Goal: Task Accomplishment & Management: Complete application form

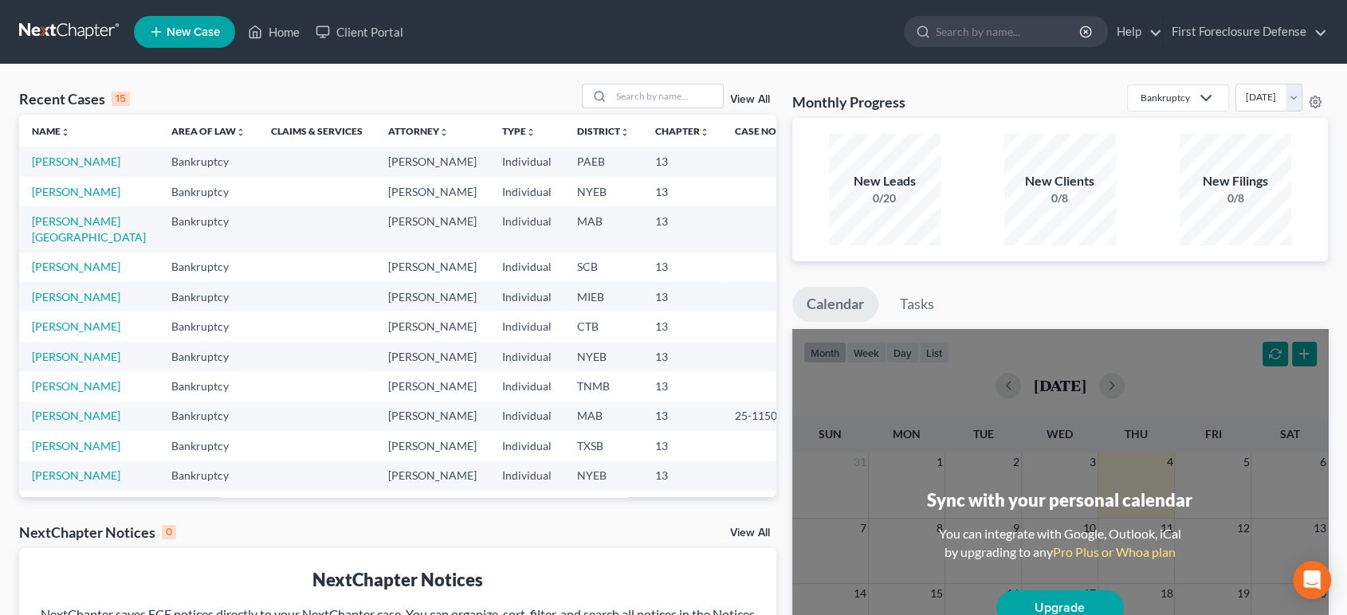
click at [207, 34] on span "New Case" at bounding box center [193, 32] width 53 height 12
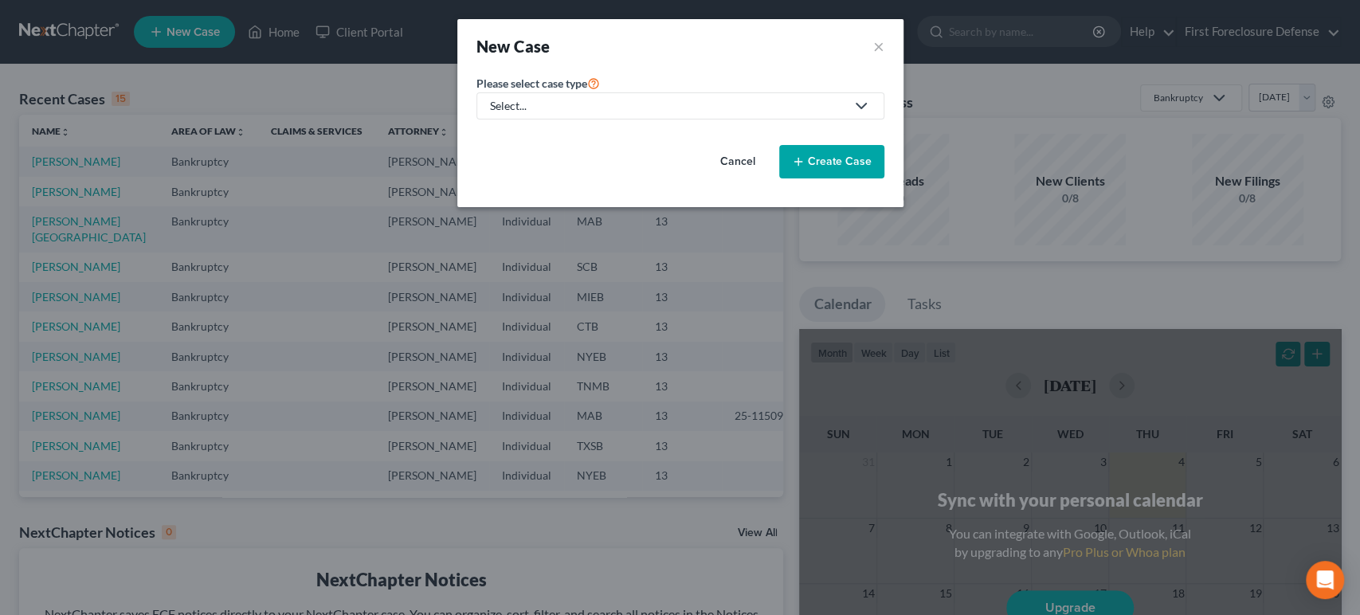
click at [586, 104] on div "Select..." at bounding box center [667, 106] width 355 height 16
click at [537, 142] on div "Bankruptcy" at bounding box center [520, 138] width 57 height 16
select select "51"
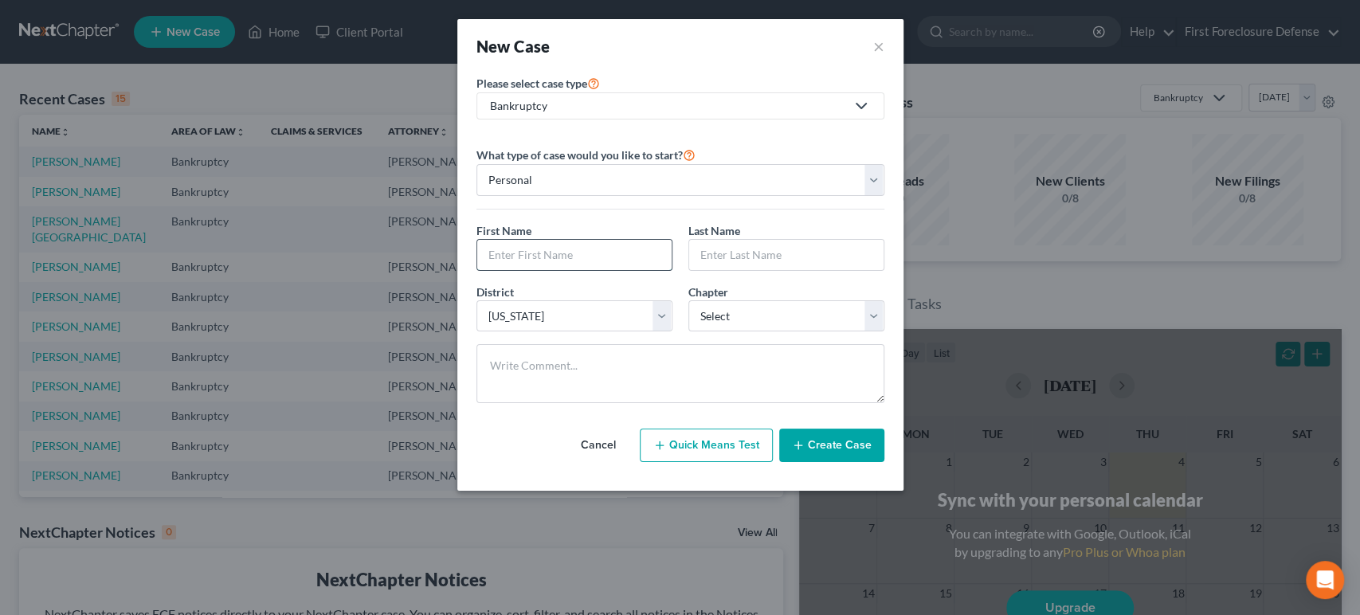
click at [543, 251] on input "text" at bounding box center [574, 255] width 194 height 30
type input "Denise"
click at [711, 261] on input "text" at bounding box center [786, 255] width 194 height 30
type input "Quist"
click at [657, 317] on select "Select Alabama - Middle Alabama - Northern Alabama - Southern Alaska Arizona Ar…" at bounding box center [574, 316] width 196 height 32
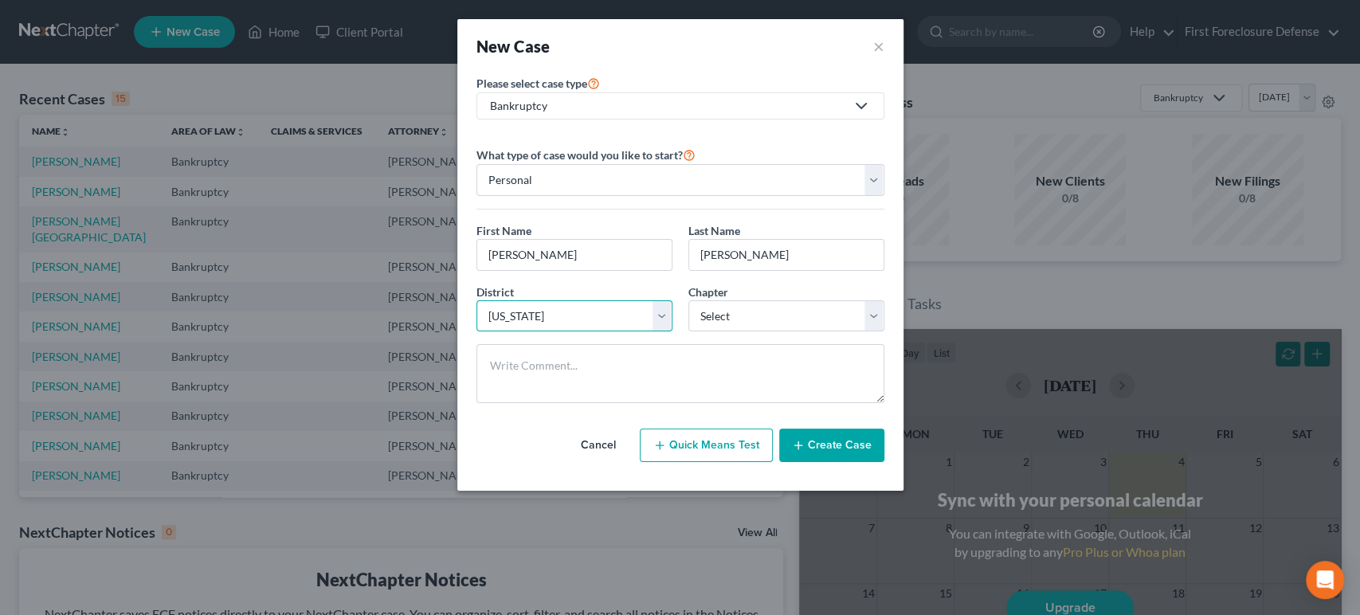
select select "39"
click at [476, 300] on select "Select Alabama - Middle Alabama - Northern Alabama - Southern Alaska Arizona Ar…" at bounding box center [574, 316] width 196 height 32
drag, startPoint x: 874, startPoint y: 308, endPoint x: 866, endPoint y: 316, distance: 11.8
click at [875, 308] on select "Select 7 11 12 13" at bounding box center [786, 316] width 196 height 32
select select "3"
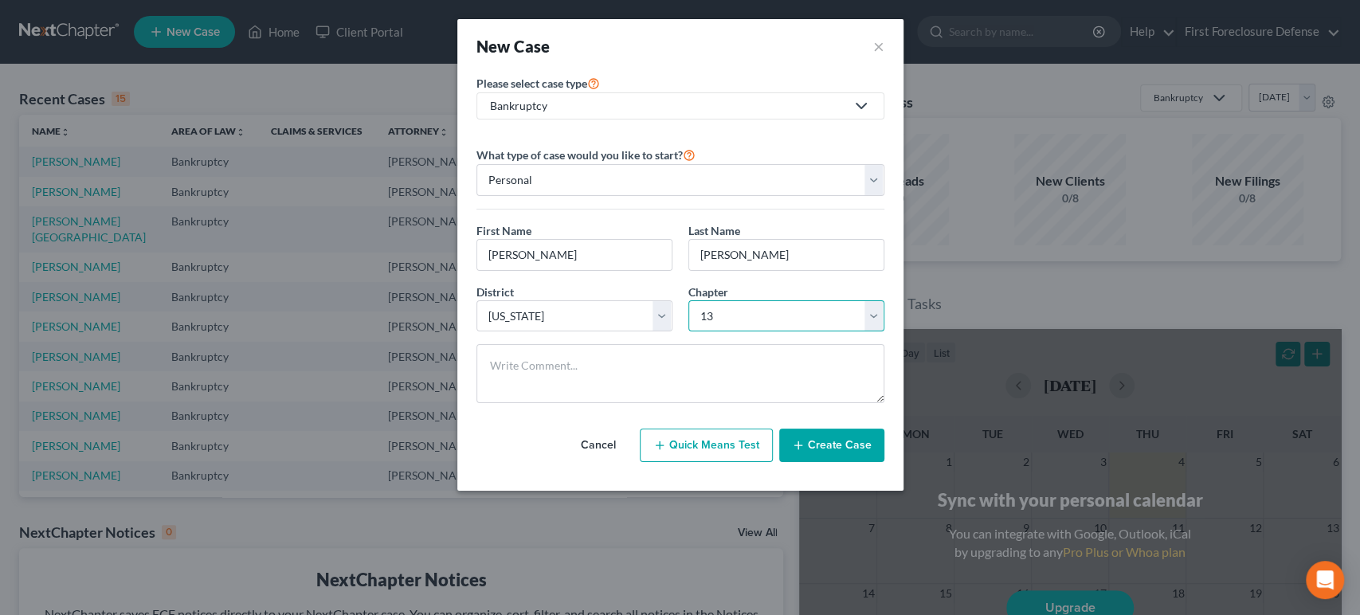
click at [688, 300] on select "Select 7 11 12 13" at bounding box center [786, 316] width 196 height 32
click at [817, 449] on button "Create Case" at bounding box center [831, 445] width 105 height 33
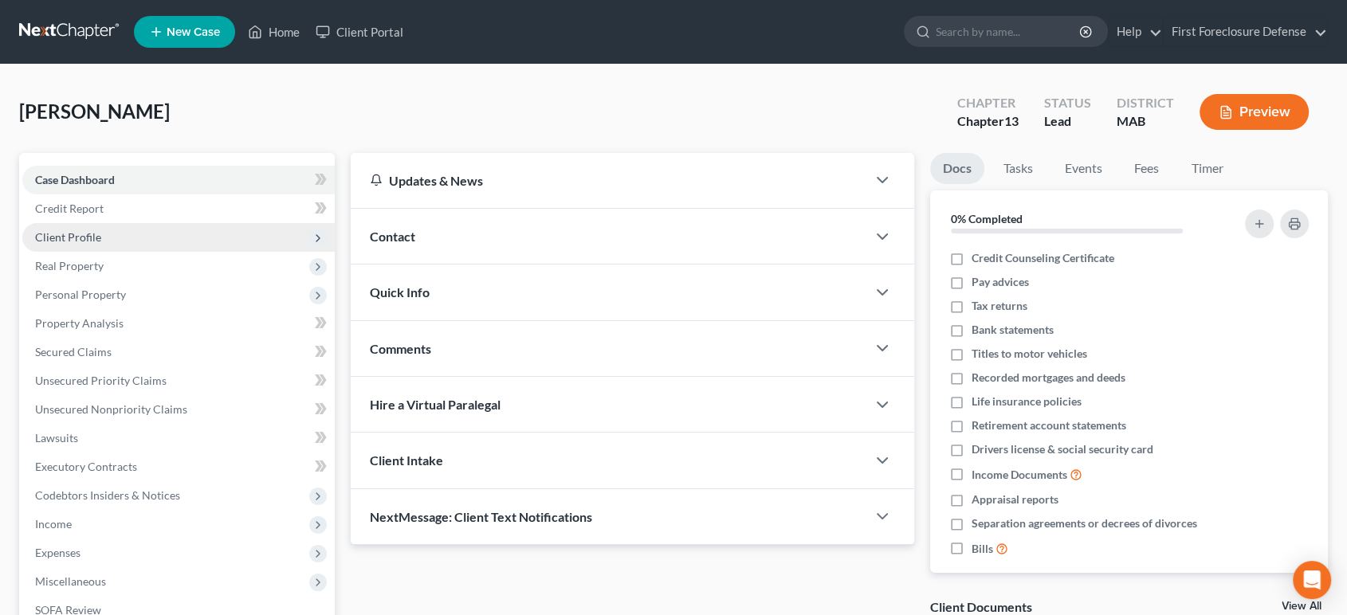
click at [76, 237] on span "Client Profile" at bounding box center [68, 237] width 66 height 14
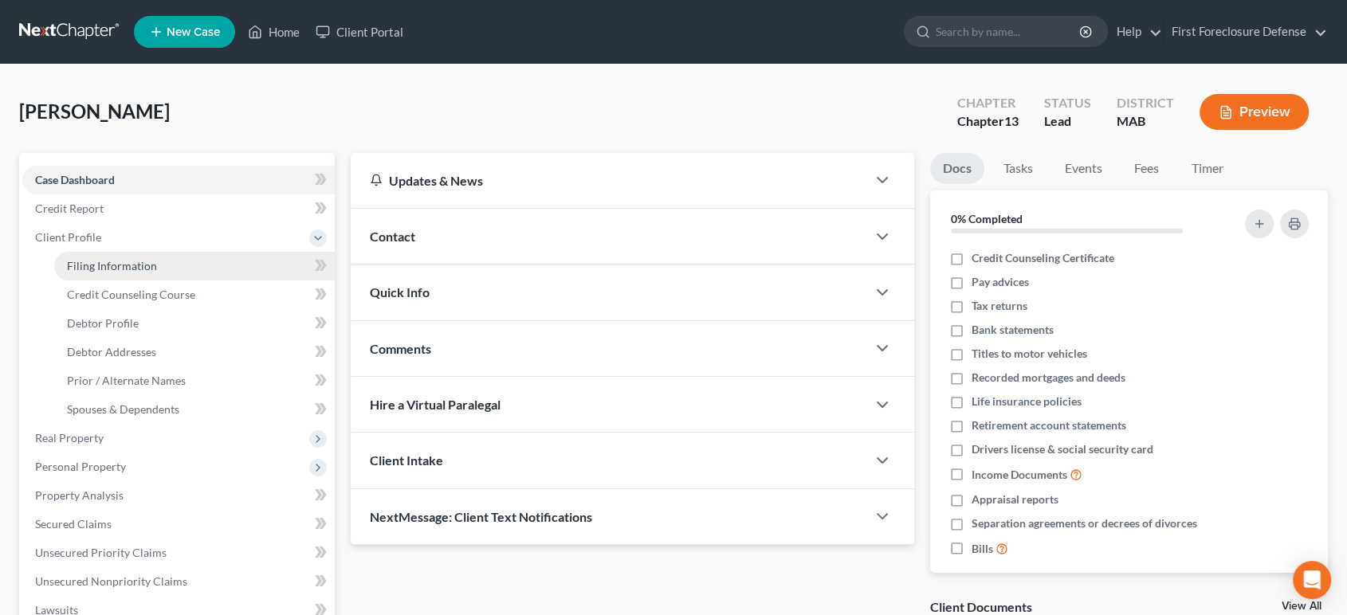
click at [159, 269] on link "Filing Information" at bounding box center [194, 266] width 280 height 29
select select "1"
select select "0"
select select "3"
select select "39"
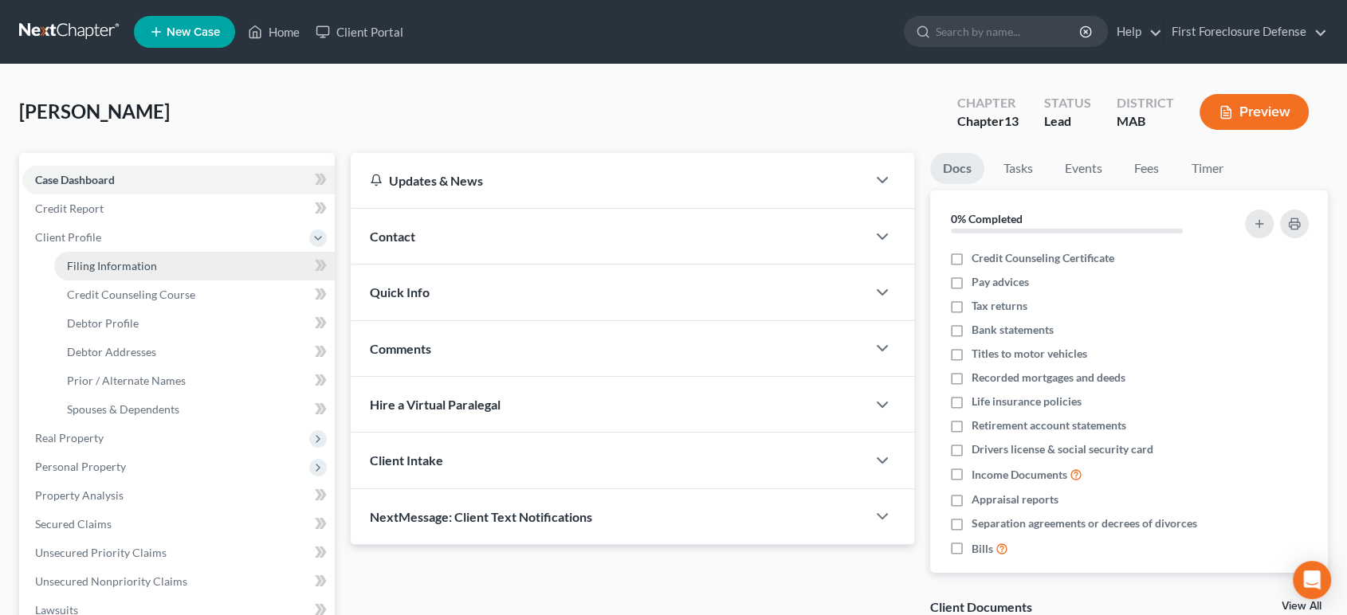
select select "22"
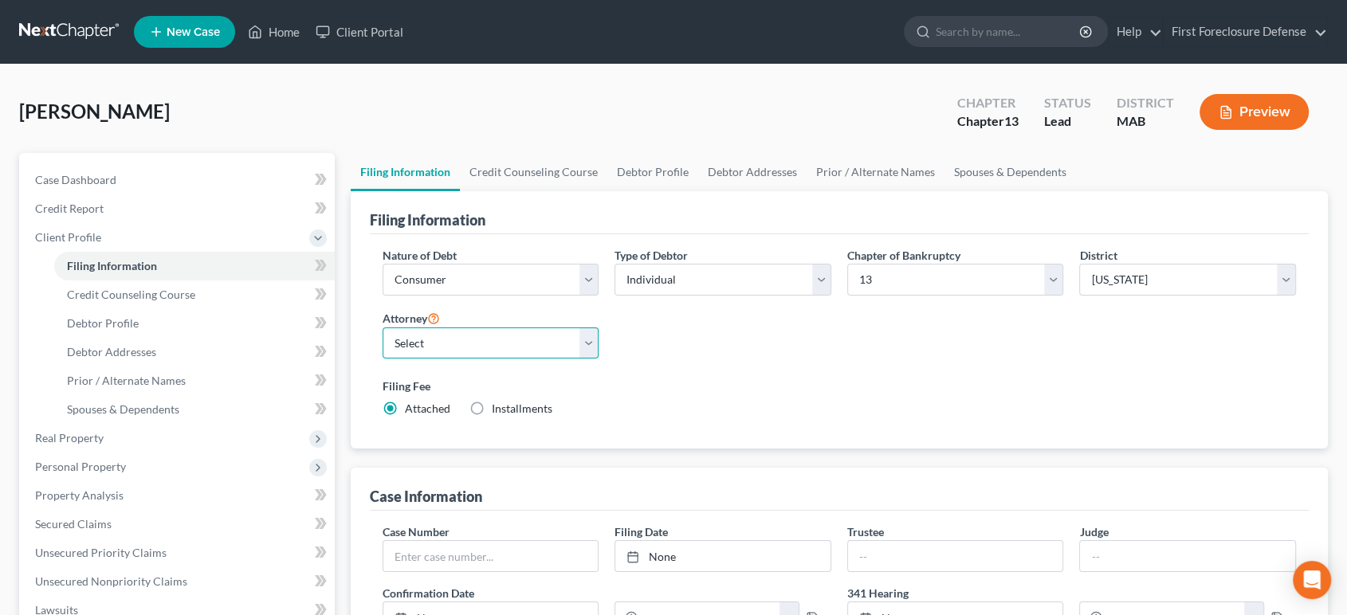
click at [579, 340] on select "Select Christa Rosenheim - NJB Christa Rosenheim - NJB" at bounding box center [490, 343] width 217 height 32
select select "1"
click at [382, 327] on select "Select Christa Rosenheim - NJB Christa Rosenheim - NJB" at bounding box center [490, 343] width 217 height 32
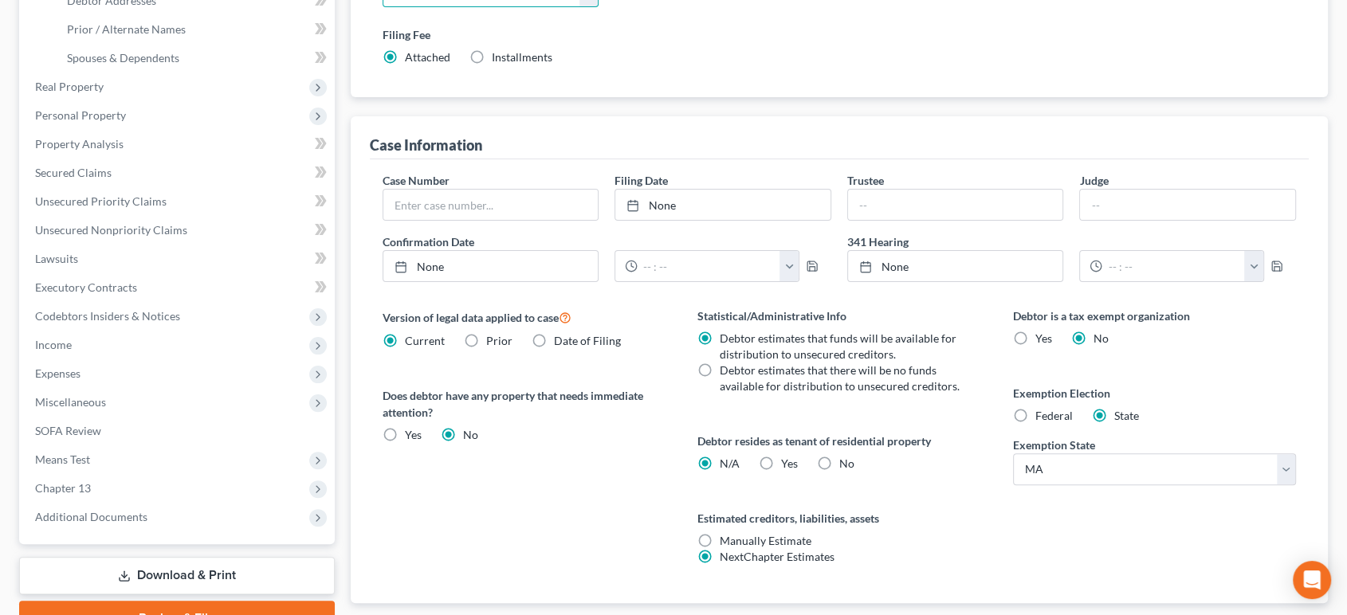
scroll to position [354, 0]
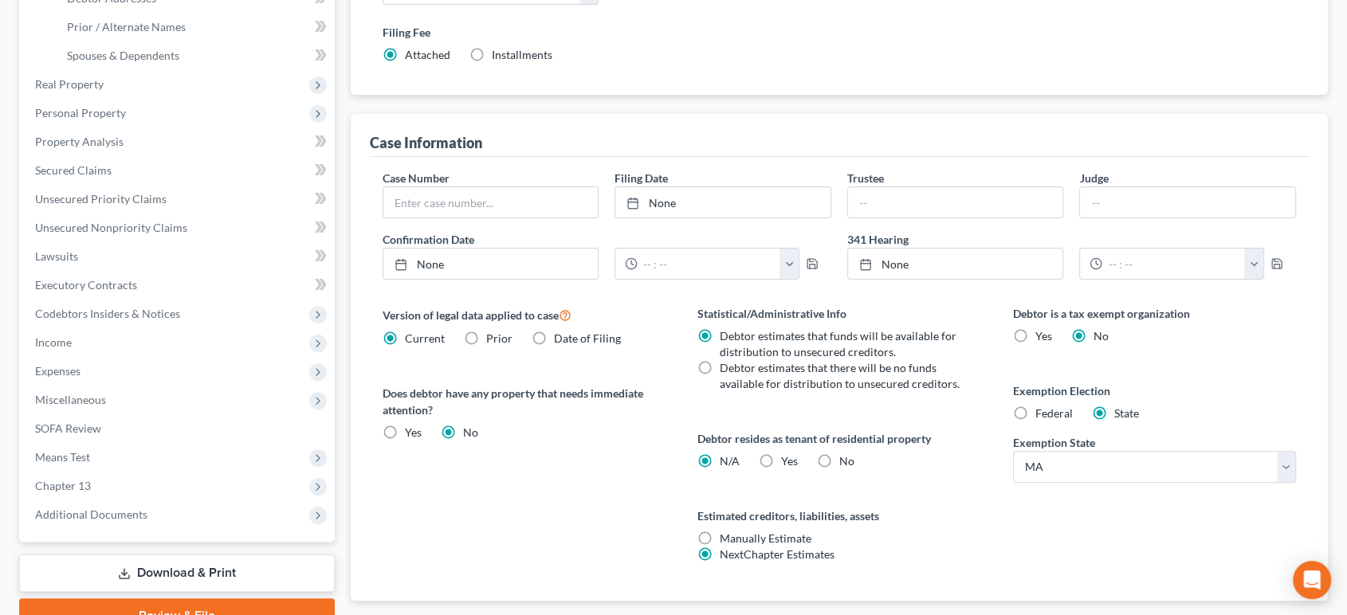
click at [1035, 412] on label "Federal" at bounding box center [1053, 414] width 37 height 16
click at [1041, 412] on input "Federal" at bounding box center [1046, 411] width 10 height 10
radio input "true"
radio input "false"
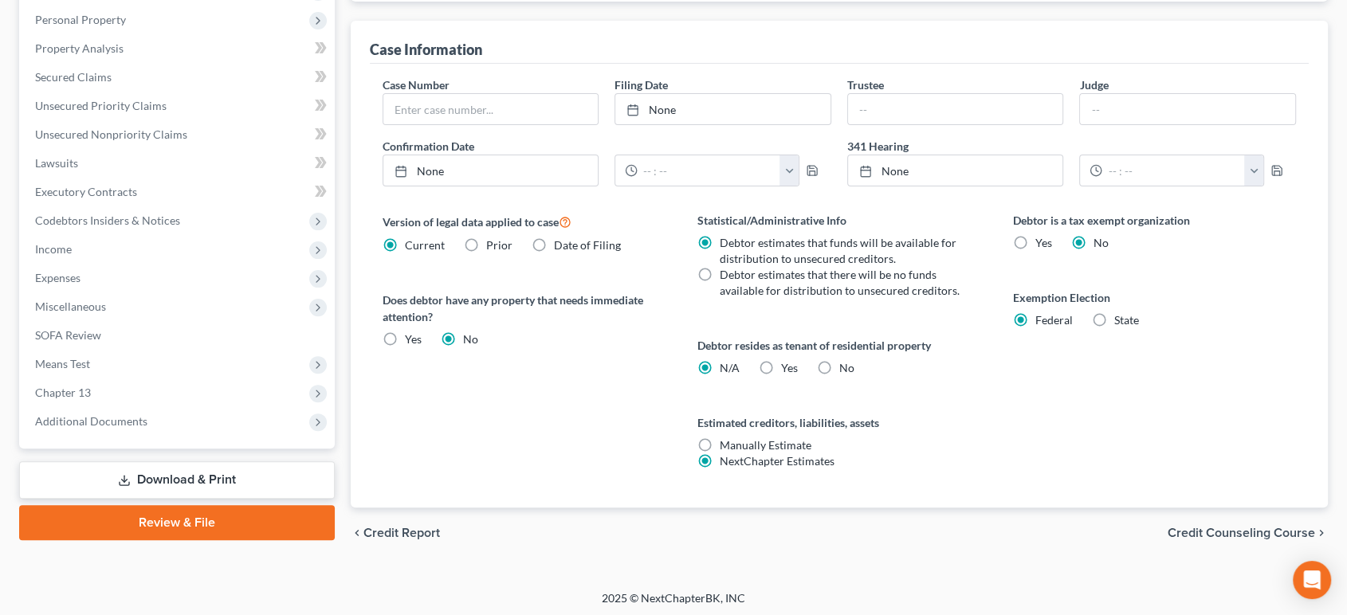
scroll to position [449, 0]
click at [1186, 528] on span "Credit Counseling Course" at bounding box center [1240, 531] width 147 height 13
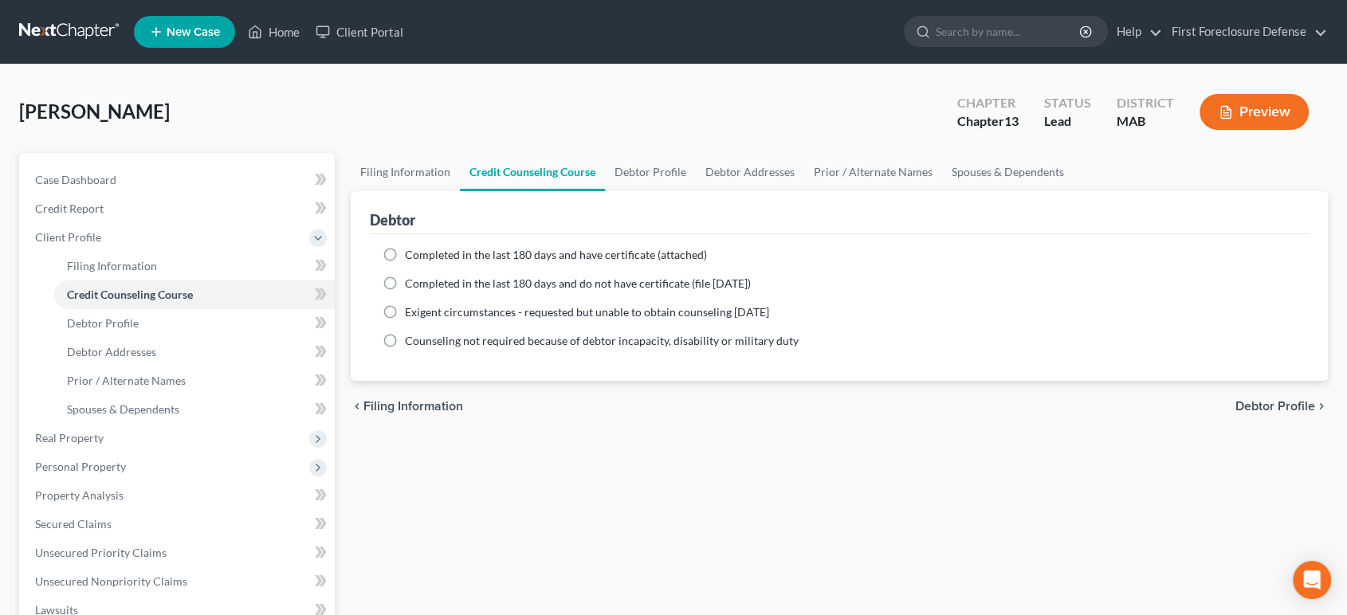
click at [1245, 409] on span "Debtor Profile" at bounding box center [1275, 406] width 80 height 13
select select "0"
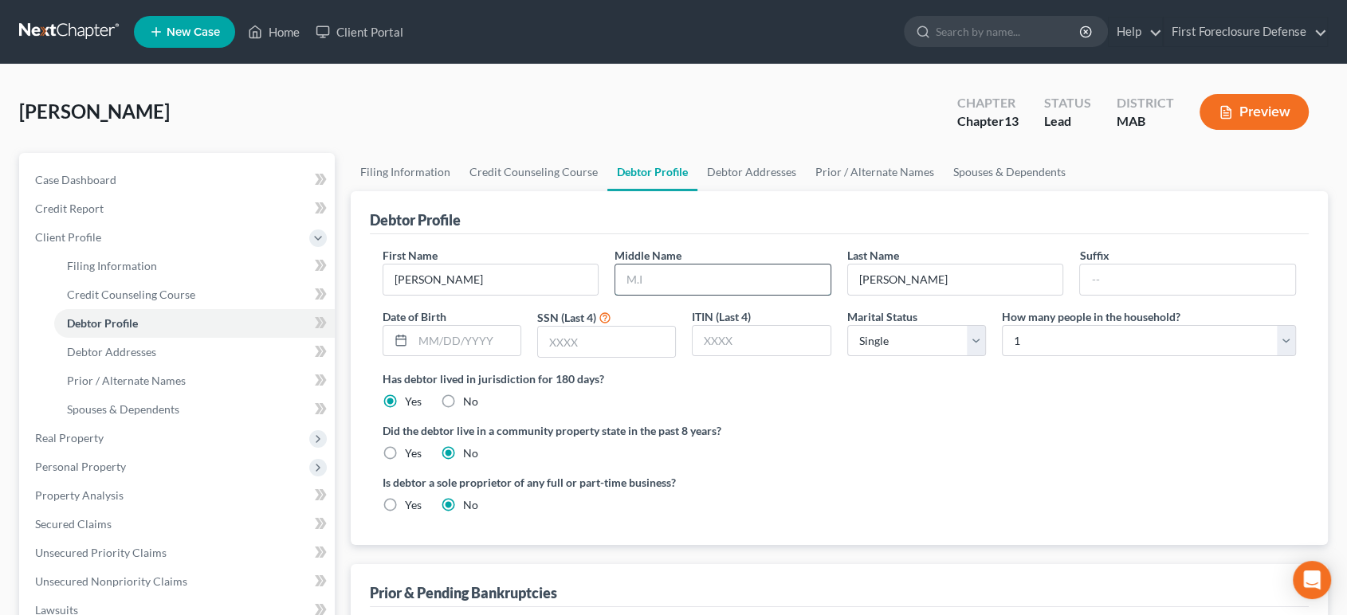
click at [680, 272] on input "text" at bounding box center [722, 280] width 215 height 30
type input "M"
click at [479, 344] on input "text" at bounding box center [467, 341] width 108 height 30
type input "09/30/1959"
click at [582, 345] on input "text" at bounding box center [606, 342] width 137 height 30
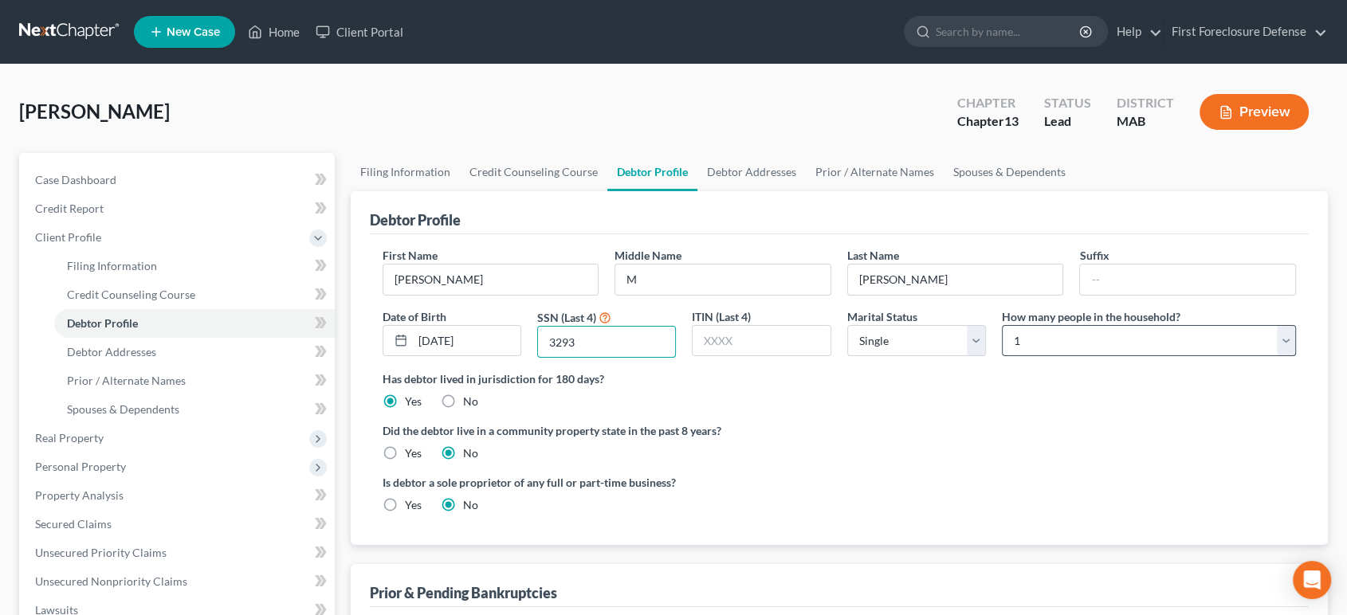
type input "3293"
click at [1057, 343] on select "Select 1 2 3 4 5 6 7 8 9 10 11 12 13 14 15 16 17 18 19 20" at bounding box center [1149, 341] width 294 height 32
select select "1"
click at [1002, 325] on select "Select 1 2 3 4 5 6 7 8 9 10 11 12 13 14 15 16 17 18 19 20" at bounding box center [1149, 341] width 294 height 32
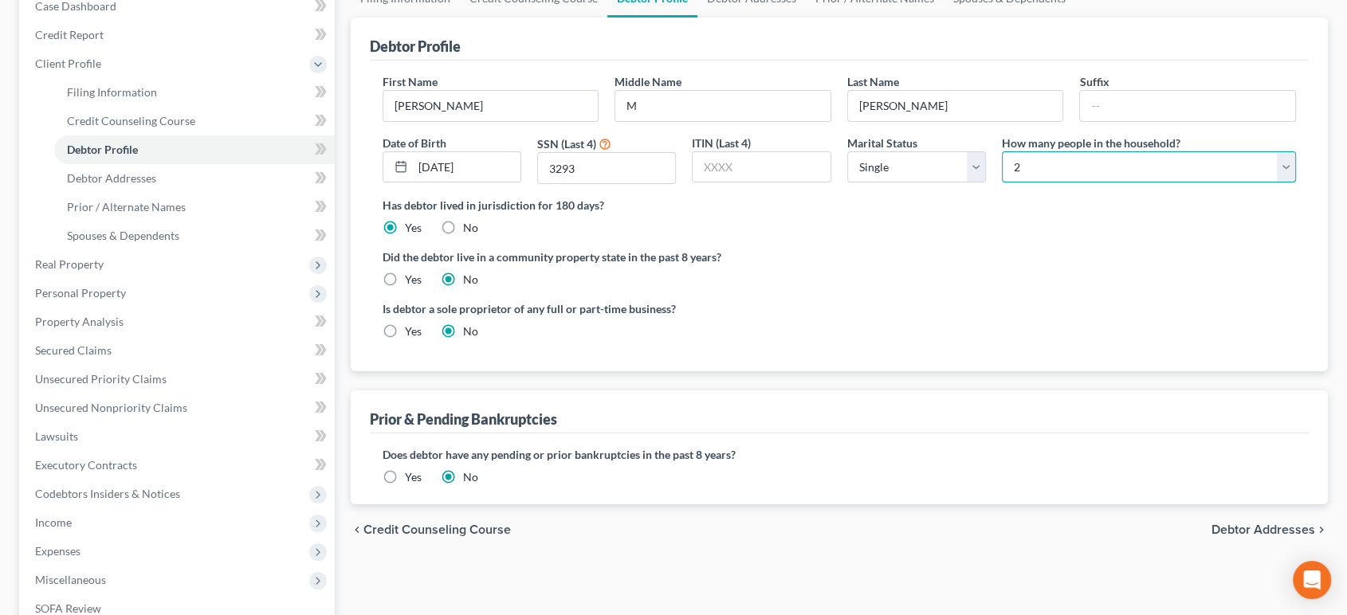
scroll to position [177, 0]
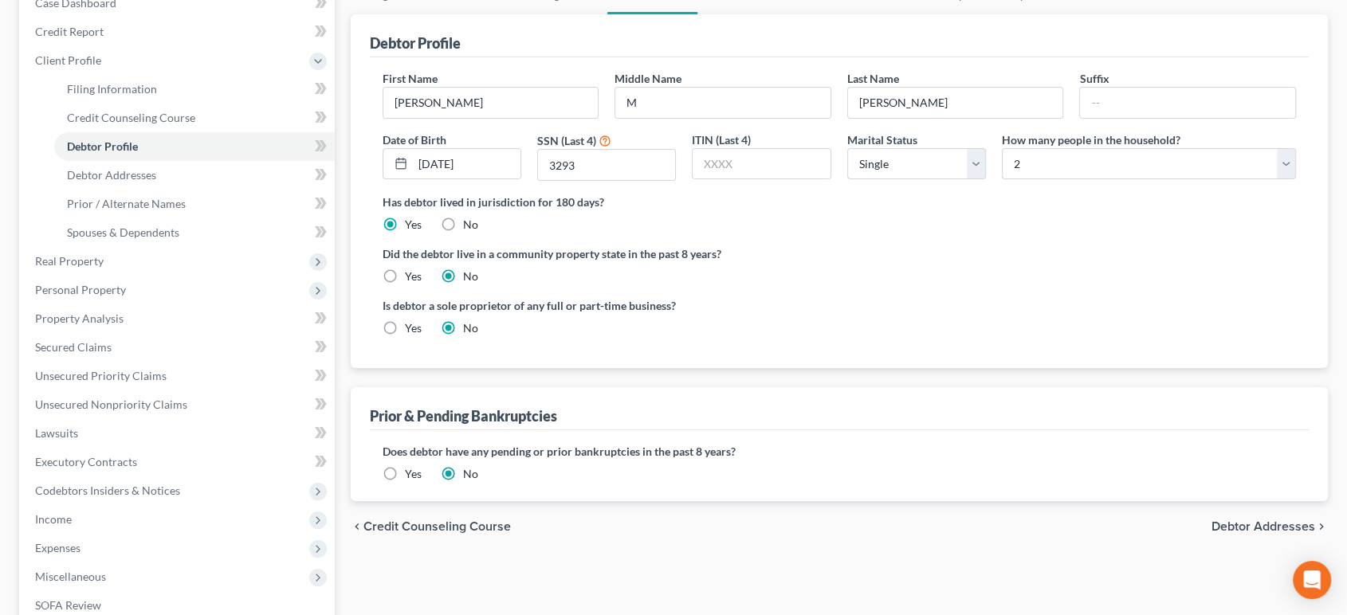
click at [1253, 523] on span "Debtor Addresses" at bounding box center [1263, 526] width 104 height 13
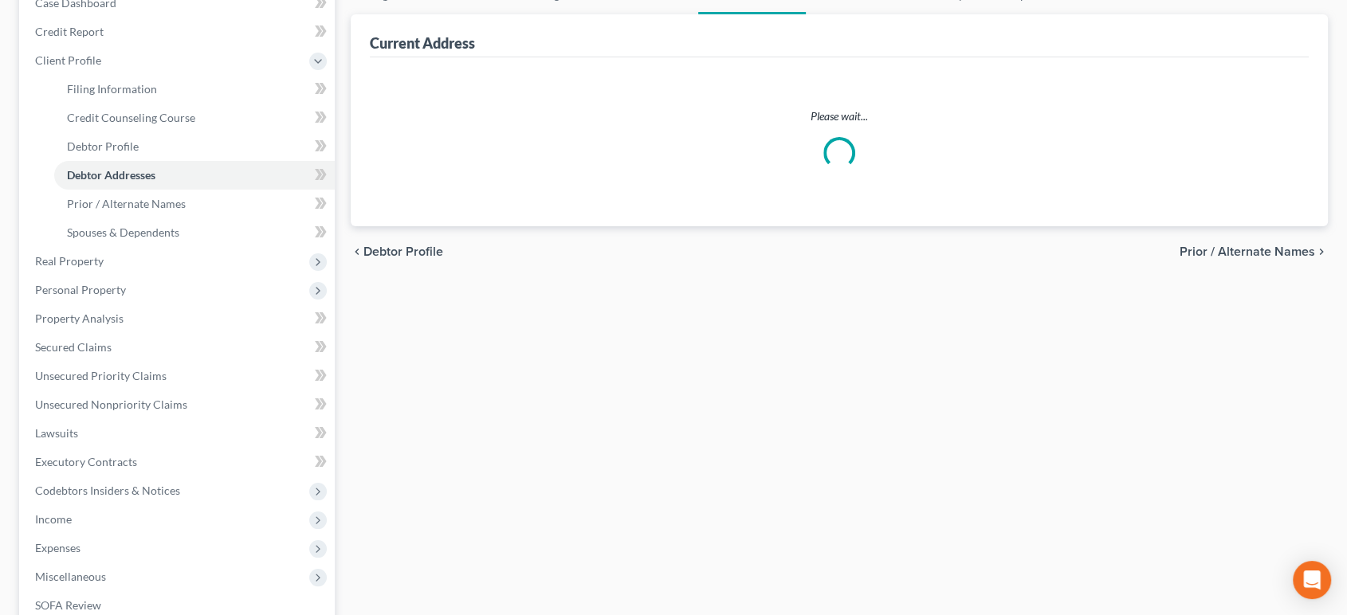
scroll to position [33, 0]
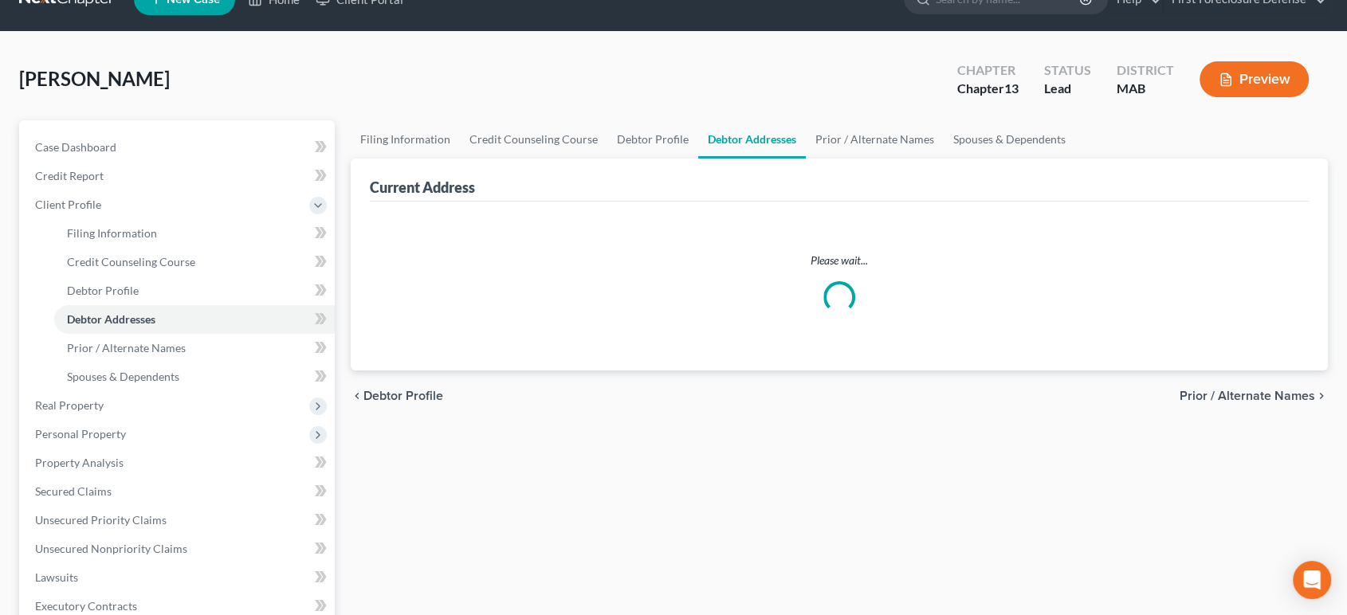
select select "0"
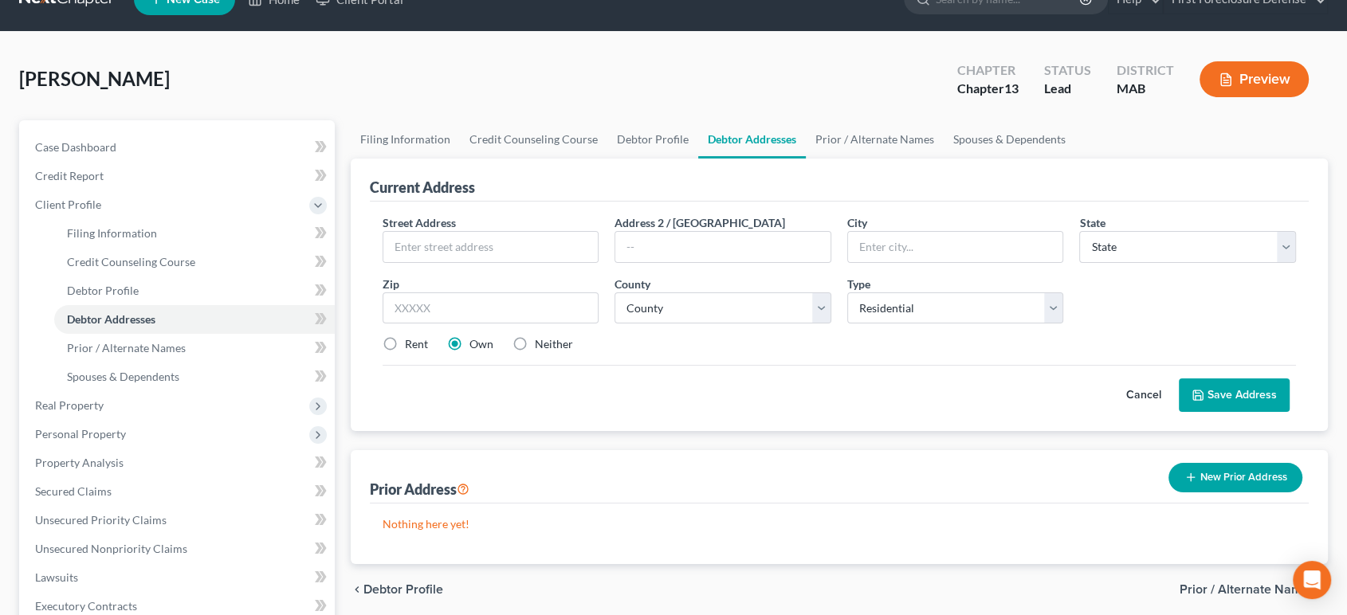
scroll to position [0, 0]
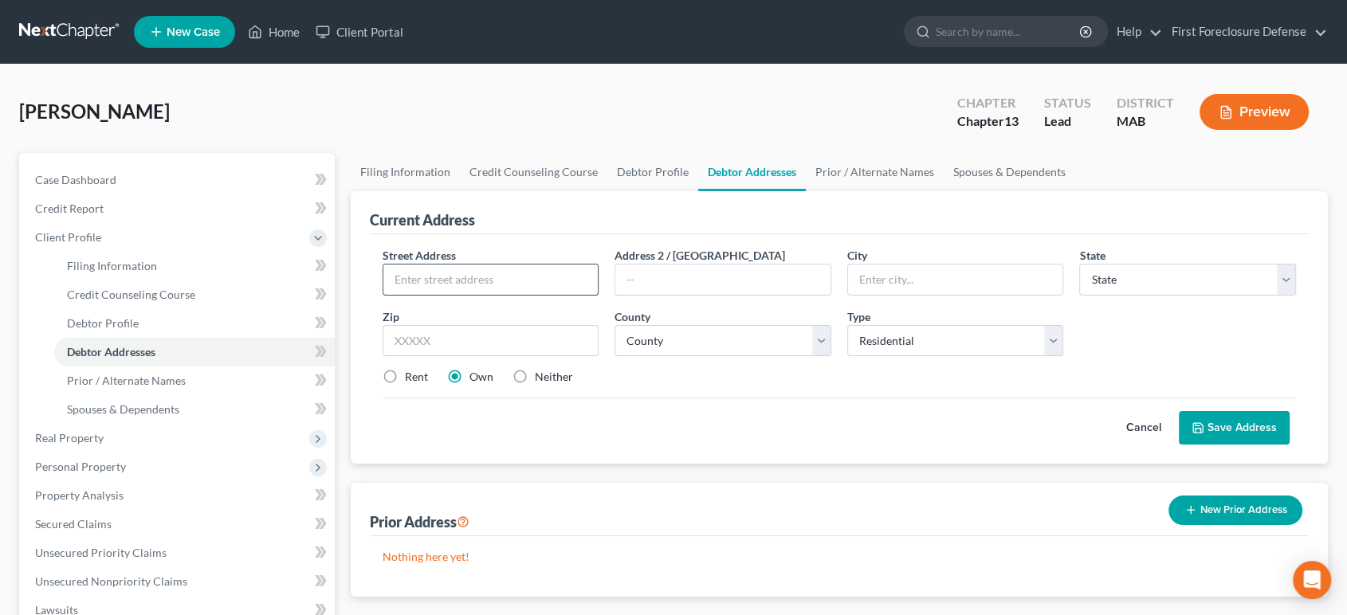
click at [527, 265] on input "text" at bounding box center [490, 280] width 215 height 30
type input "24 Trident Ave"
click at [877, 285] on input "text" at bounding box center [955, 280] width 215 height 30
type input "Winthrop"
click at [1179, 282] on select "State AL AK AR AZ CA CO CT DE DC FL GA GU HI ID IL IN IA KS KY LA ME MD MA MI M…" at bounding box center [1187, 280] width 217 height 32
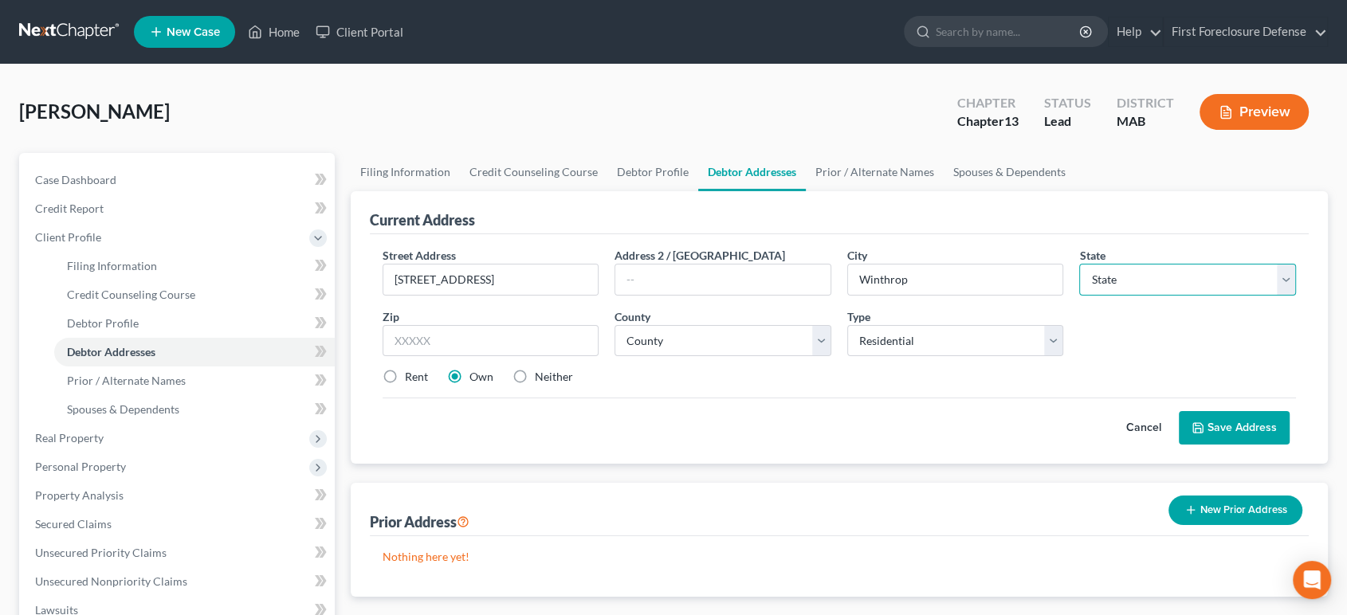
select select "22"
click at [1079, 264] on select "State AL AK AR AZ CA CO CT DE DC FL GA GU HI ID IL IN IA KS KY LA ME MD MA MI M…" at bounding box center [1187, 280] width 217 height 32
click at [433, 327] on input "text" at bounding box center [490, 341] width 217 height 32
type input "02152"
click at [817, 341] on select "County Barnstable County Berkshire County Bristol County Dukes County Essex Cou…" at bounding box center [722, 341] width 217 height 32
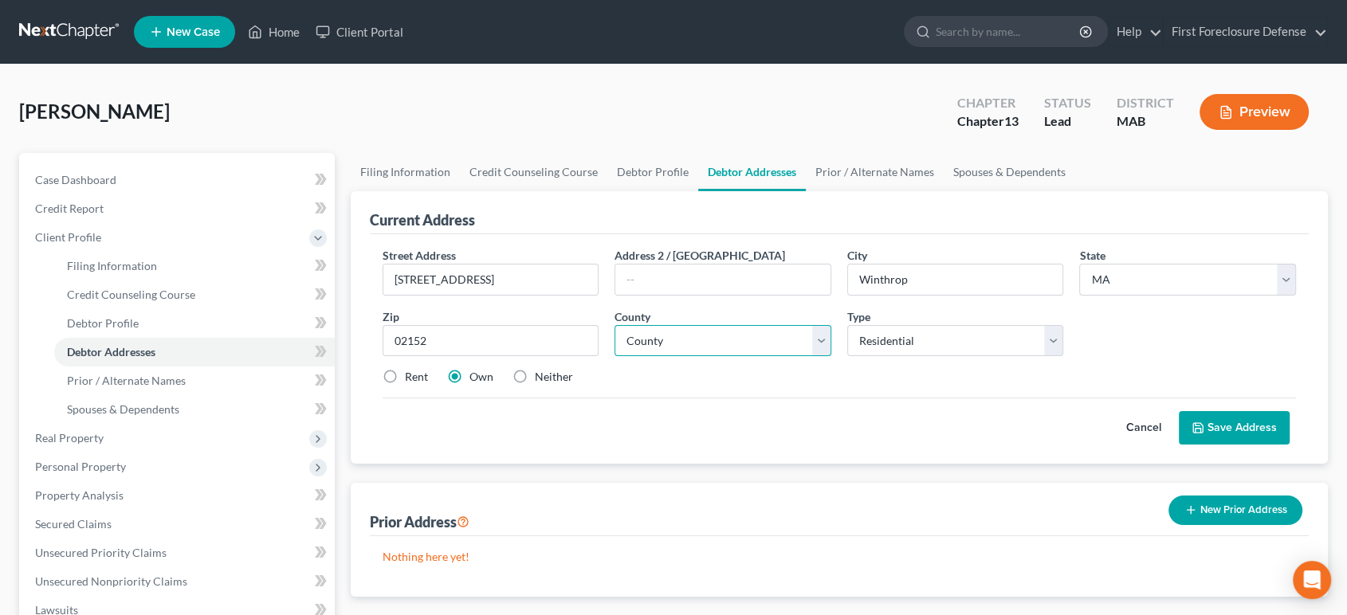
select select "12"
click at [614, 325] on select "County Barnstable County Berkshire County Bristol County Dukes County Essex Cou…" at bounding box center [722, 341] width 217 height 32
click at [1256, 424] on button "Save Address" at bounding box center [1233, 427] width 111 height 33
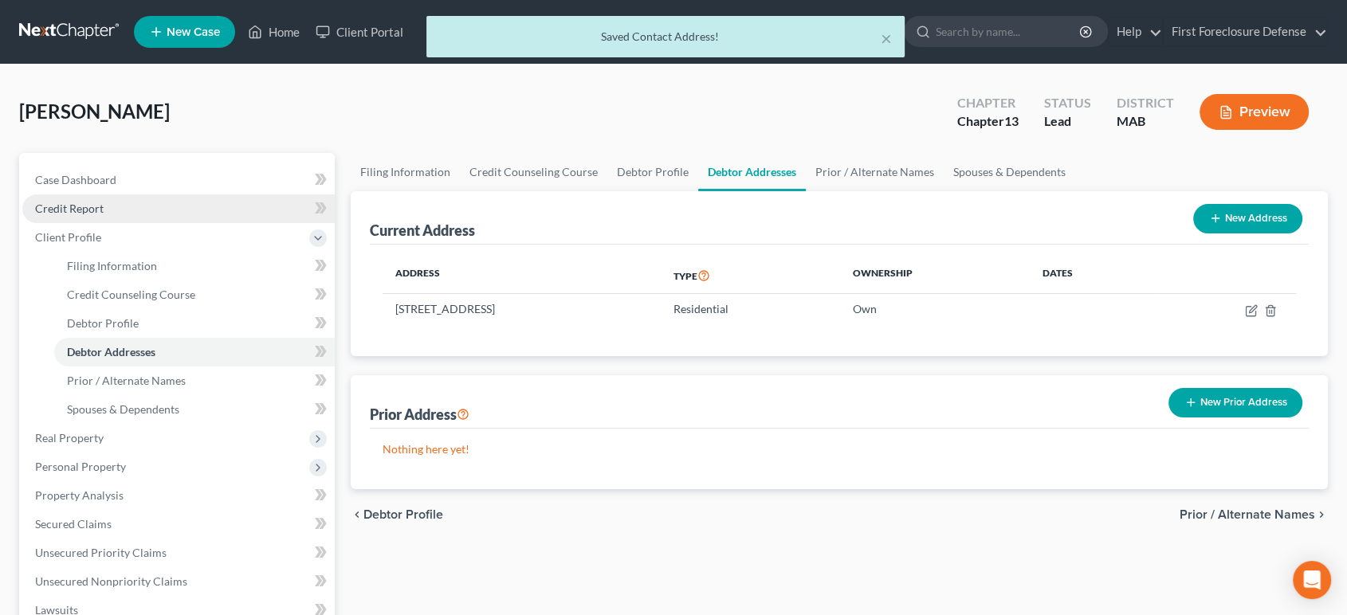
click at [94, 202] on span "Credit Report" at bounding box center [69, 209] width 69 height 14
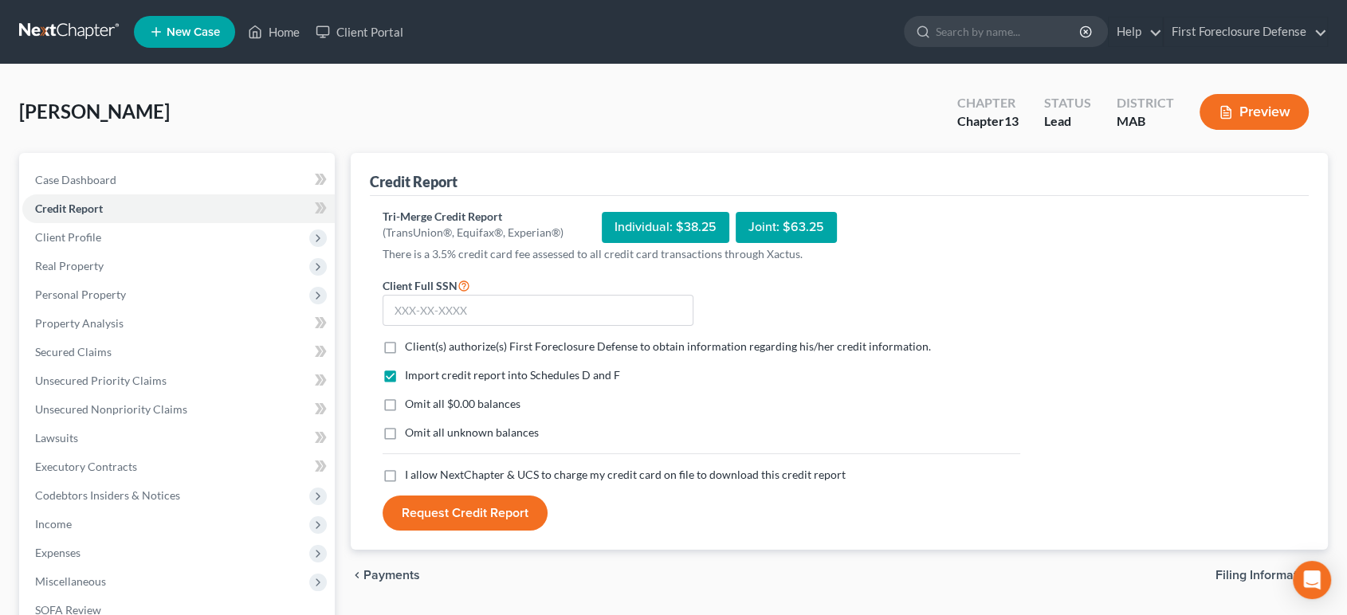
click at [683, 229] on div "Individual: $38.25" at bounding box center [665, 227] width 127 height 31
click at [484, 308] on input "text" at bounding box center [537, 311] width 311 height 32
type input "028-48-3293"
click at [405, 347] on label "Client(s) authorize(s) First Foreclosure Defense to obtain information regardin…" at bounding box center [668, 347] width 526 height 16
click at [411, 347] on input "Client(s) authorize(s) First Foreclosure Defense to obtain information regardin…" at bounding box center [416, 344] width 10 height 10
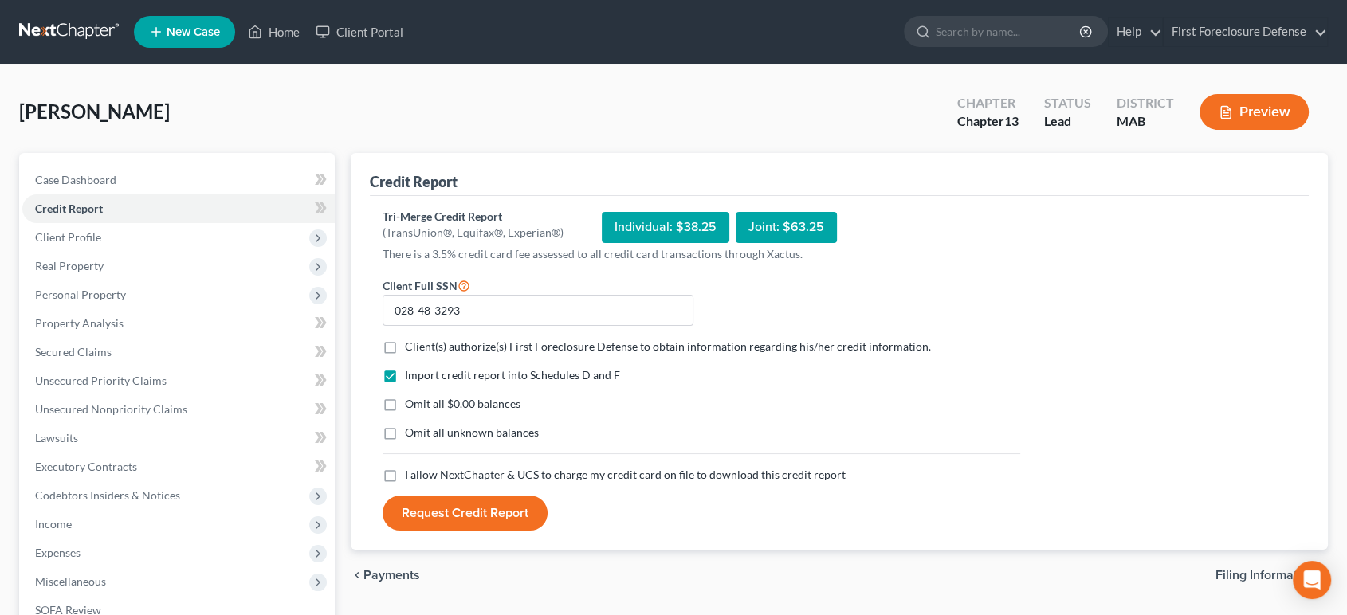
checkbox input "true"
click at [405, 408] on label "Omit all $0.00 balances" at bounding box center [463, 404] width 116 height 16
click at [411, 406] on input "Omit all $0.00 balances" at bounding box center [416, 401] width 10 height 10
checkbox input "true"
click at [405, 435] on label "Omit all unknown balances" at bounding box center [472, 433] width 134 height 16
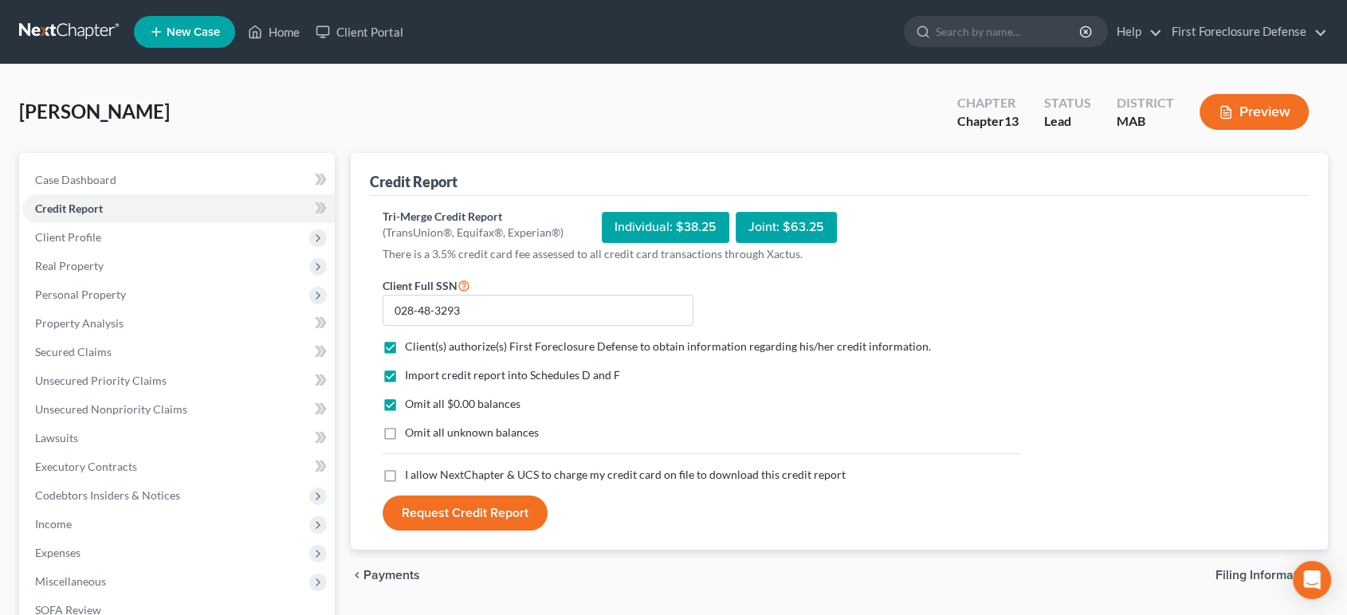
click at [411, 435] on input "Omit all unknown balances" at bounding box center [416, 430] width 10 height 10
checkbox input "true"
click at [405, 480] on label "I allow NextChapter & UCS to charge my credit card on file to download this cre…" at bounding box center [625, 475] width 441 height 16
click at [411, 477] on input "I allow NextChapter & UCS to charge my credit card on file to download this cre…" at bounding box center [416, 472] width 10 height 10
checkbox input "true"
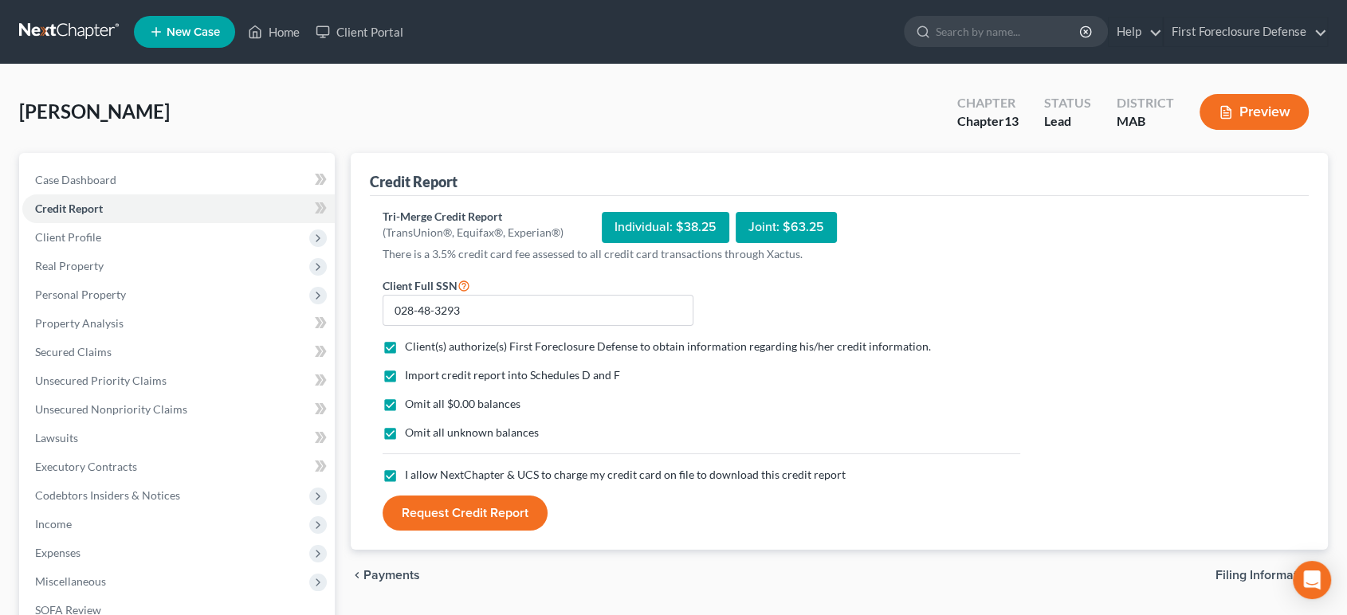
click at [469, 512] on button "Request Credit Report" at bounding box center [464, 513] width 165 height 35
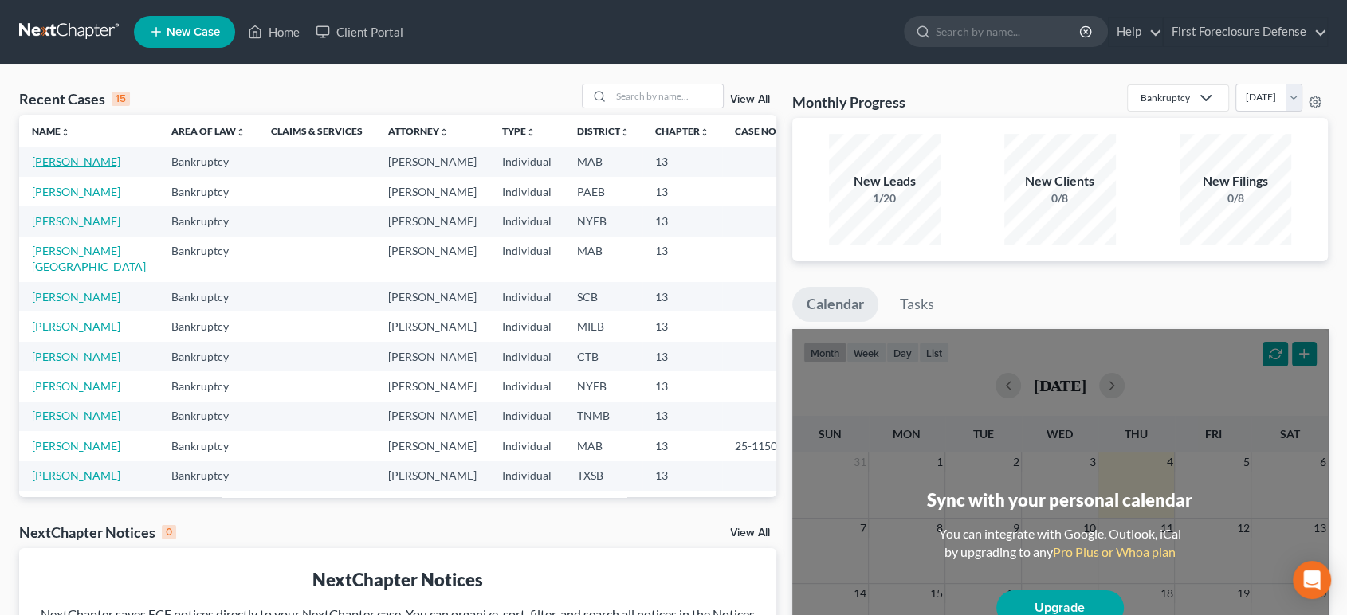
click at [65, 159] on link "[PERSON_NAME]" at bounding box center [76, 162] width 88 height 14
click at [64, 159] on link "[PERSON_NAME]" at bounding box center [76, 162] width 88 height 14
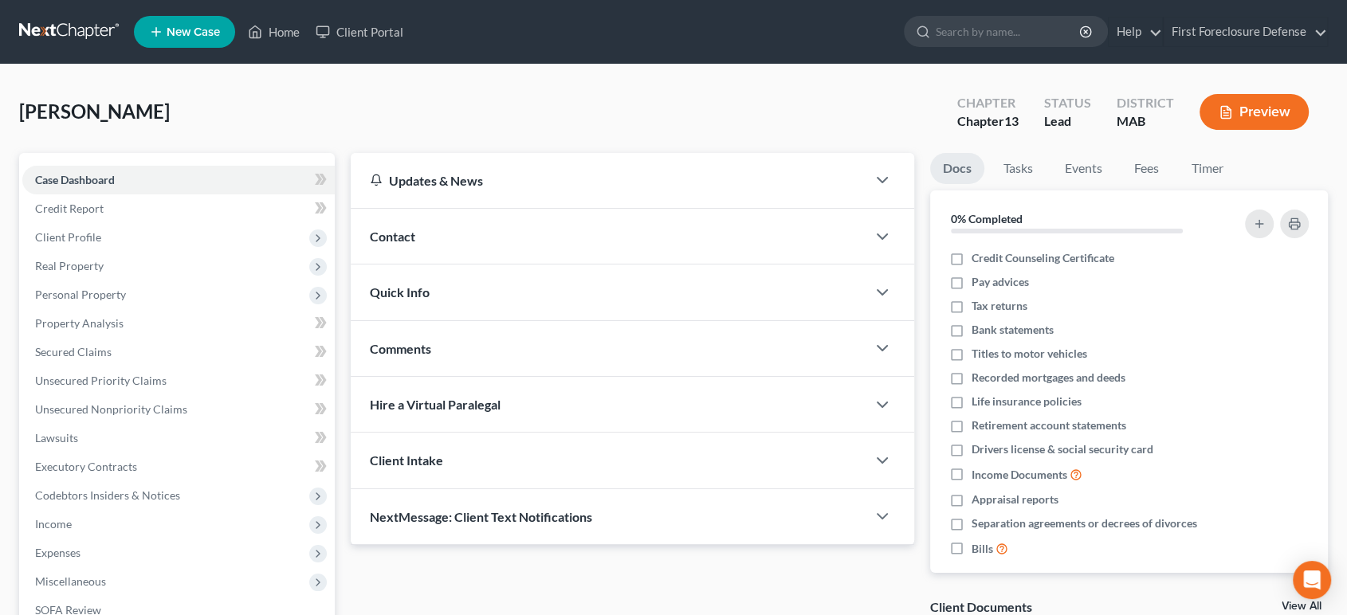
click at [1240, 117] on button "Preview" at bounding box center [1253, 112] width 109 height 36
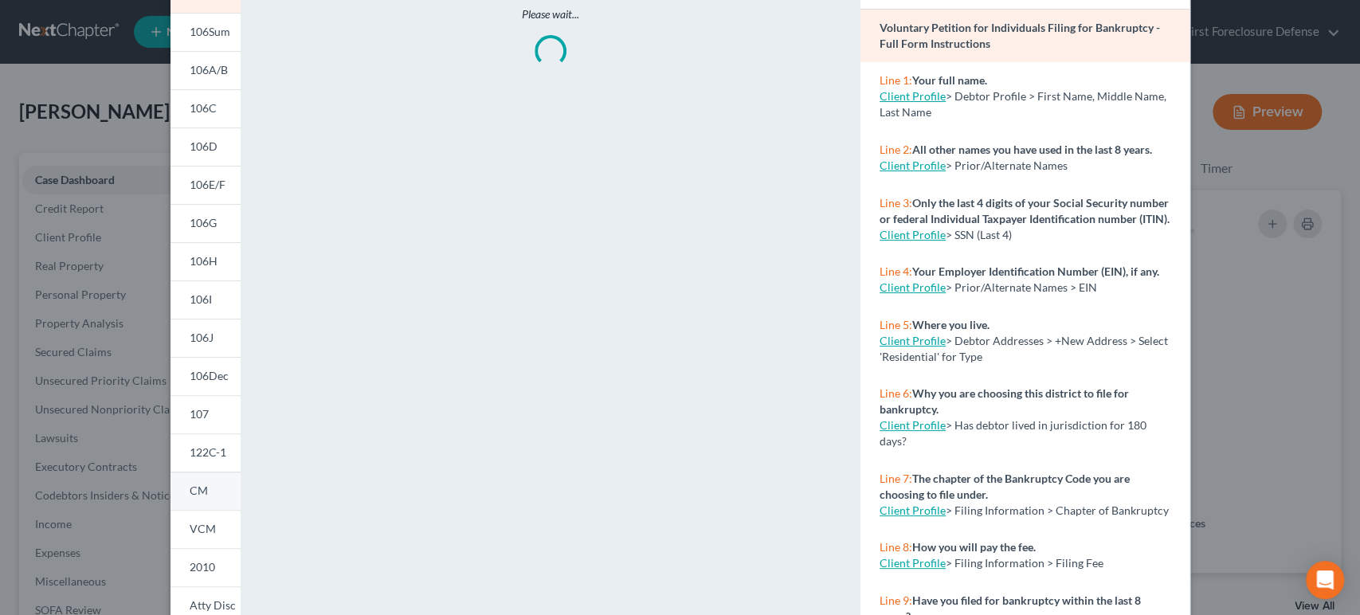
scroll to position [268, 0]
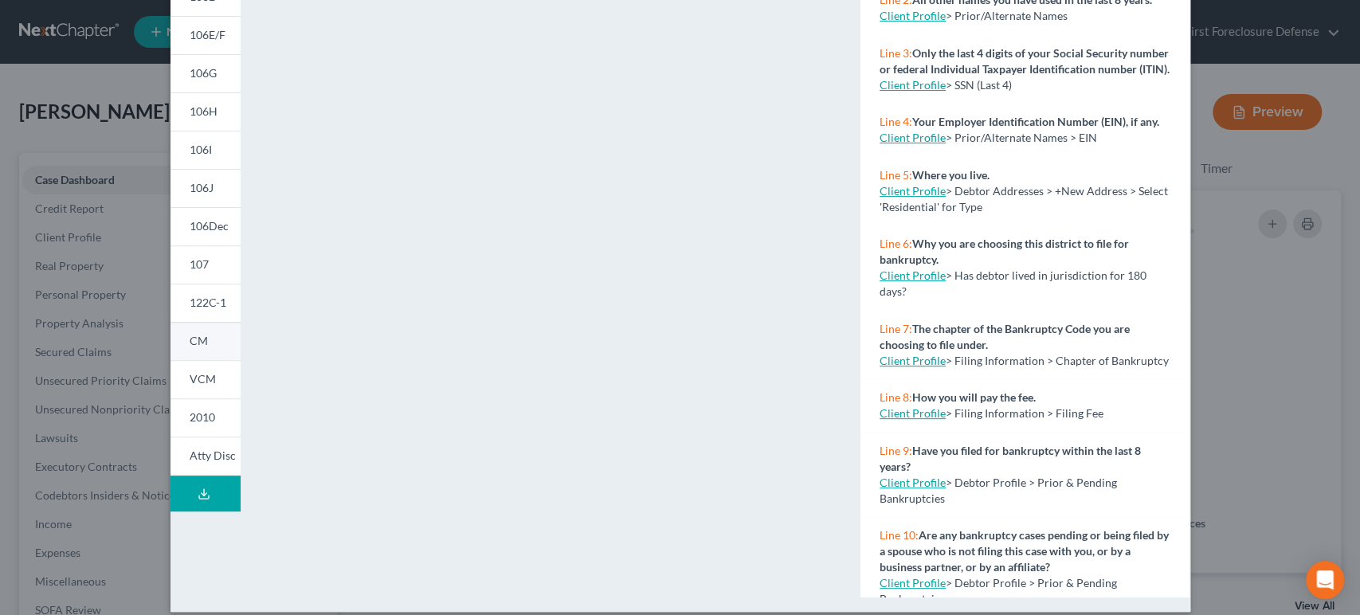
click at [203, 343] on link "CM" at bounding box center [206, 341] width 70 height 38
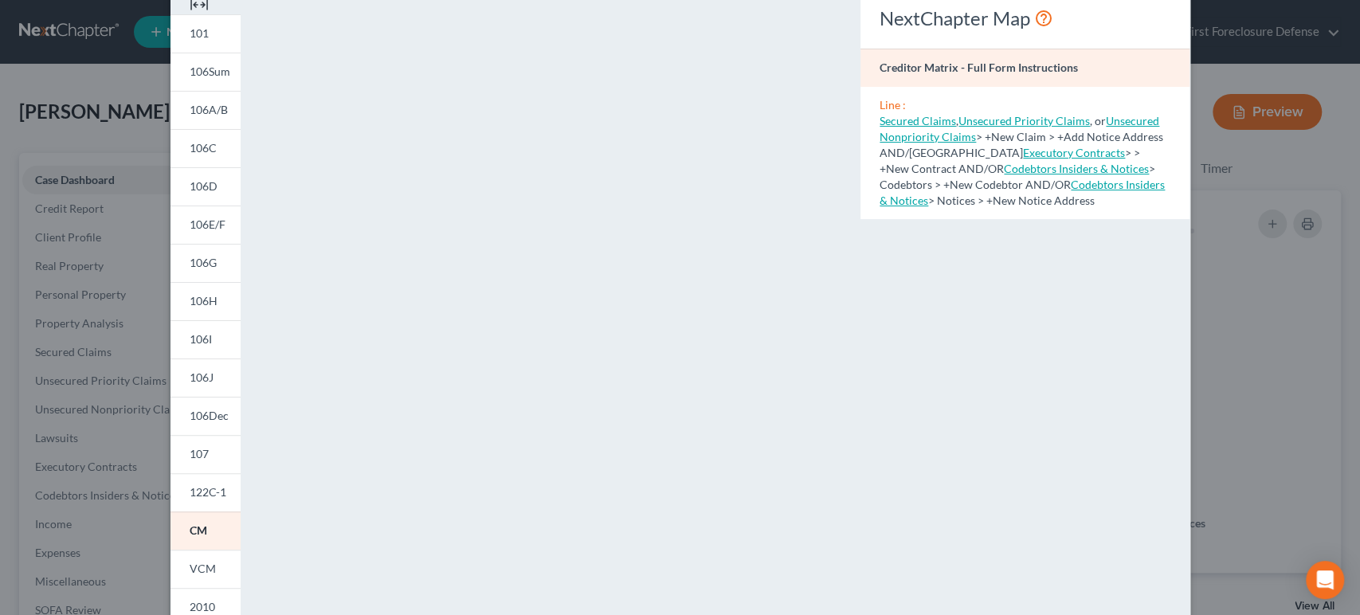
scroll to position [18, 0]
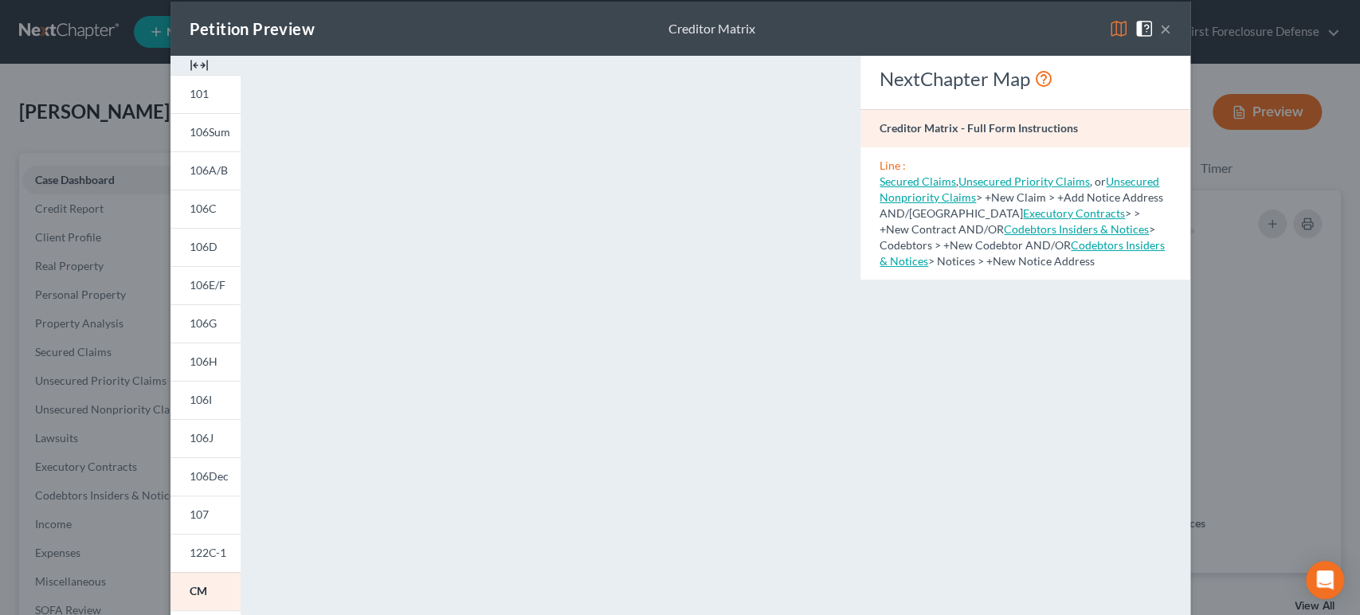
click at [1021, 296] on div "NextChapter Map Creditor Matrix - Full Form Instructions Line : Secured Claims …" at bounding box center [1025, 451] width 345 height 791
